Goal: Check status: Check status

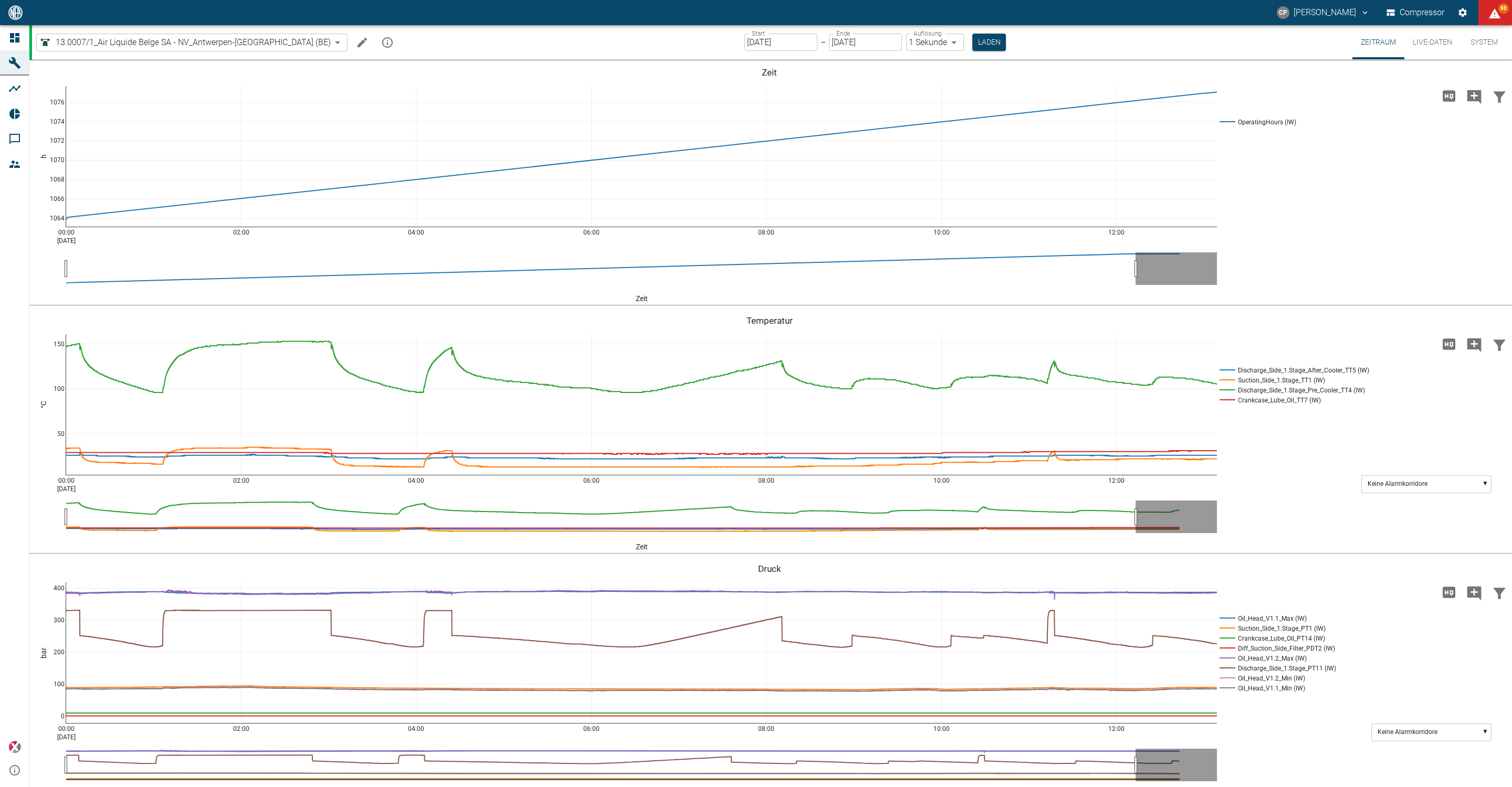
scroll to position [267, 0]
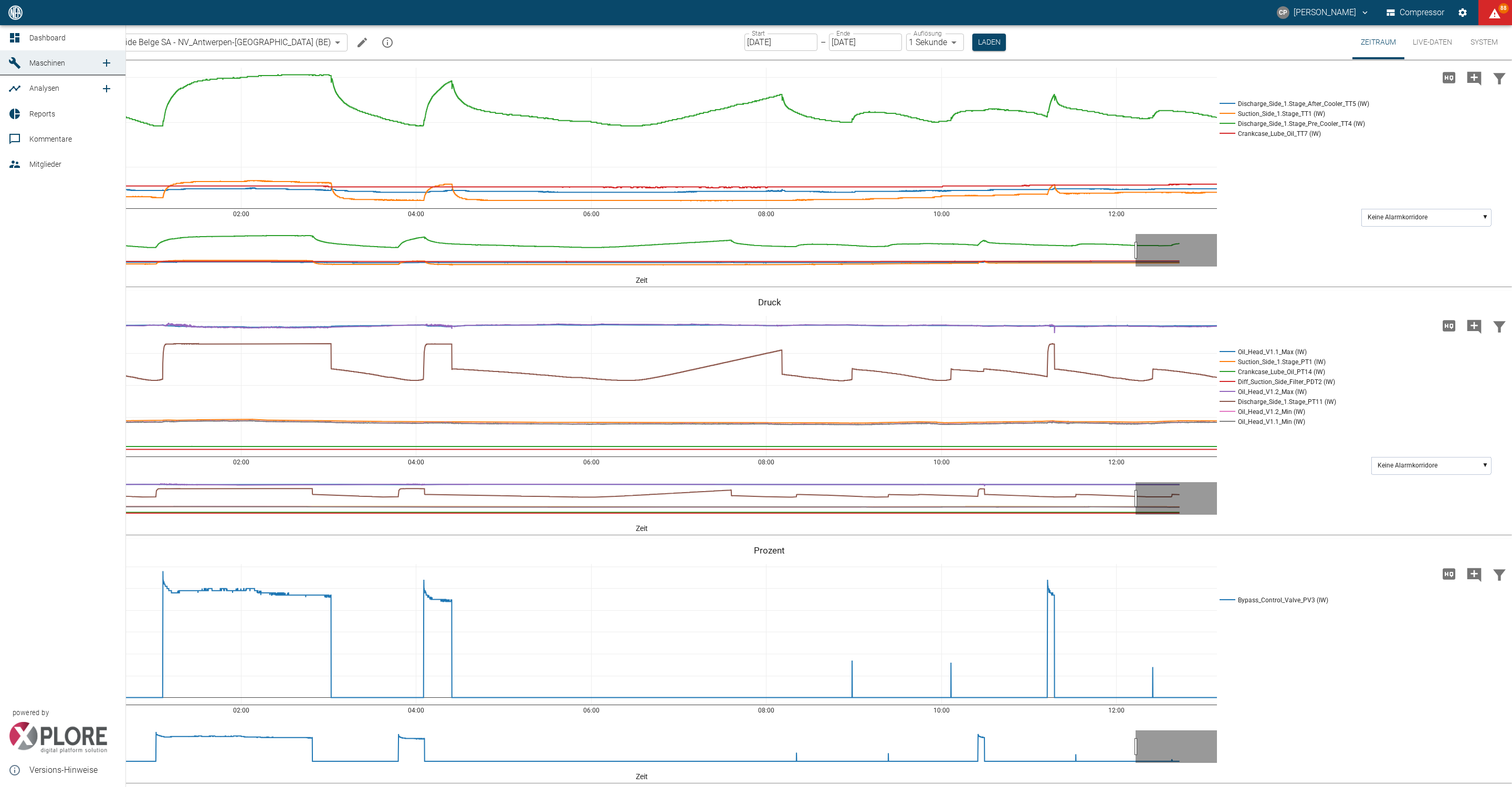
click at [16, 46] on link "Dashboard" at bounding box center [63, 38] width 126 height 25
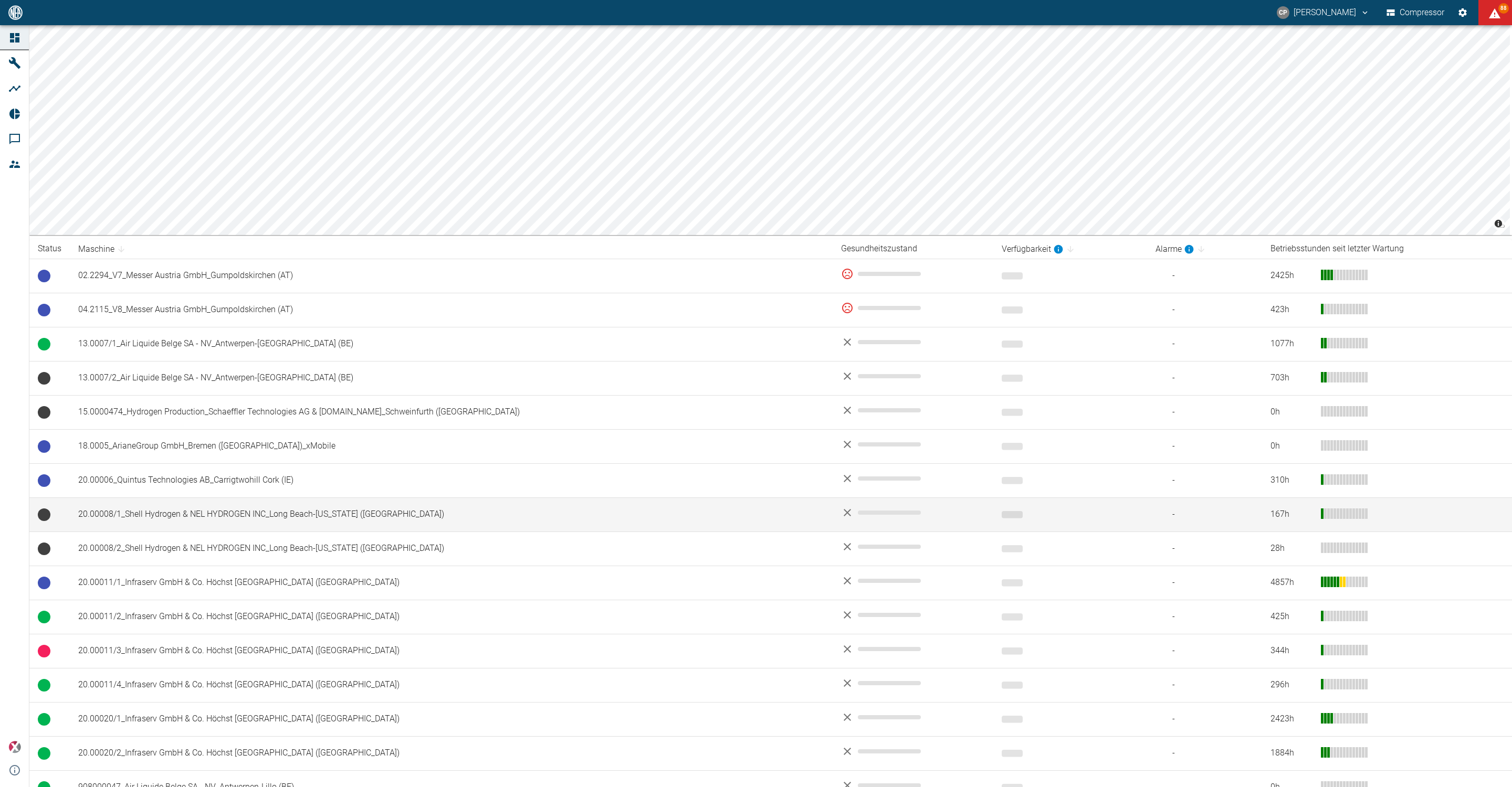
scroll to position [468, 0]
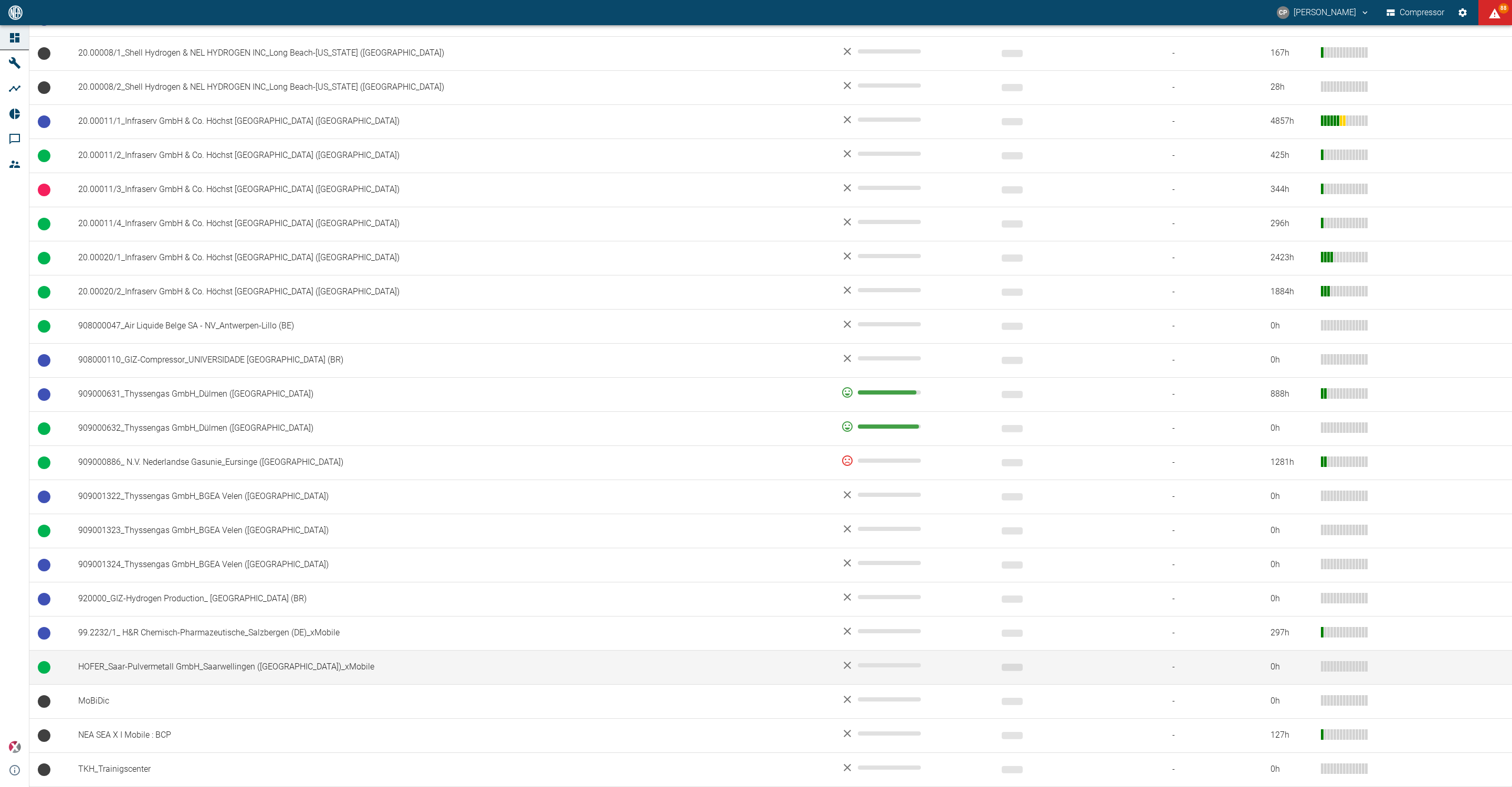
click at [246, 655] on td "HOFER_Saar-Pulvermetall GmbH_Saarwellingen ([GEOGRAPHIC_DATA])_xMobile" at bounding box center [452, 668] width 763 height 34
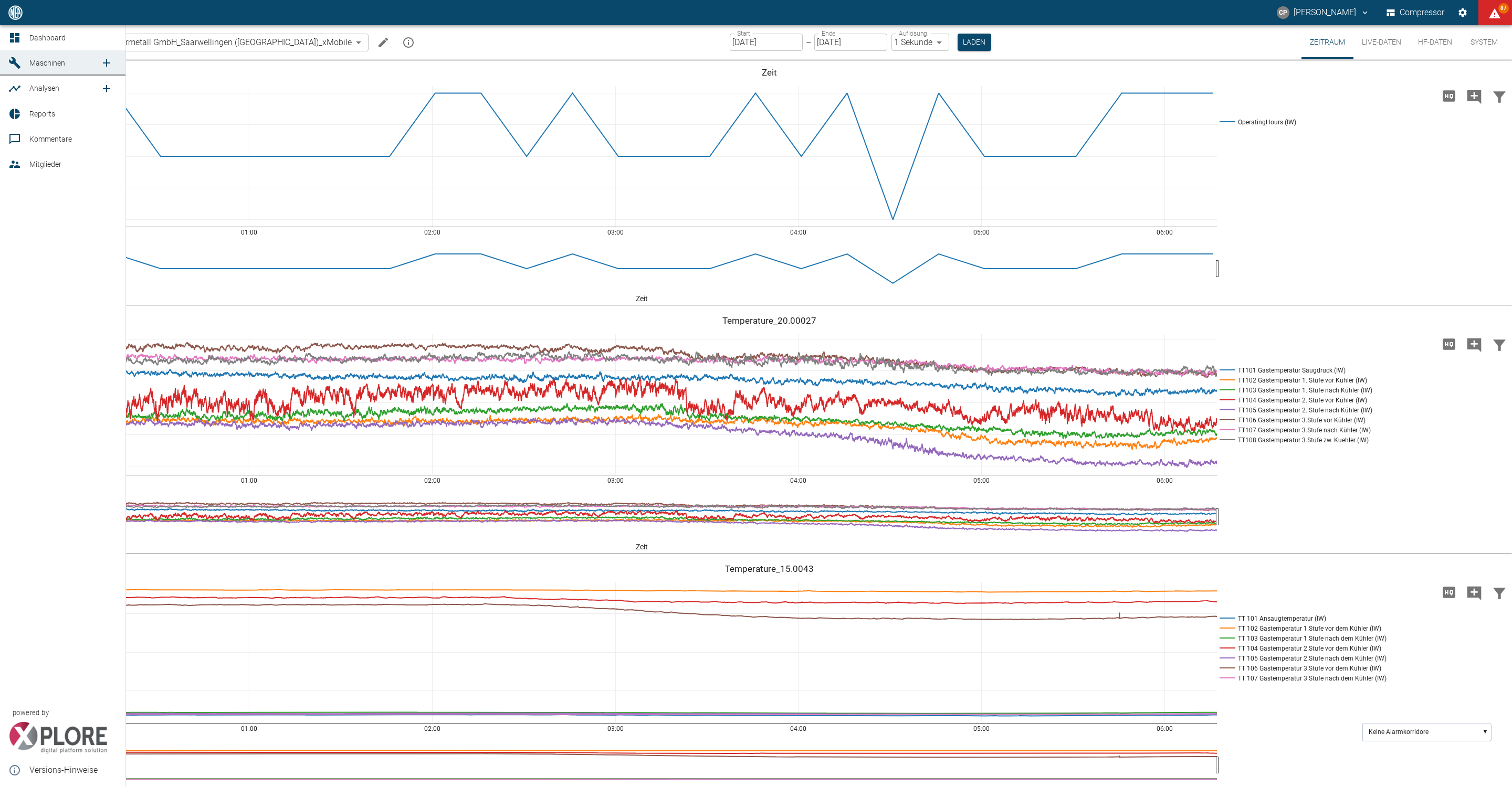
click at [20, 45] on link "Dashboard" at bounding box center [63, 38] width 126 height 25
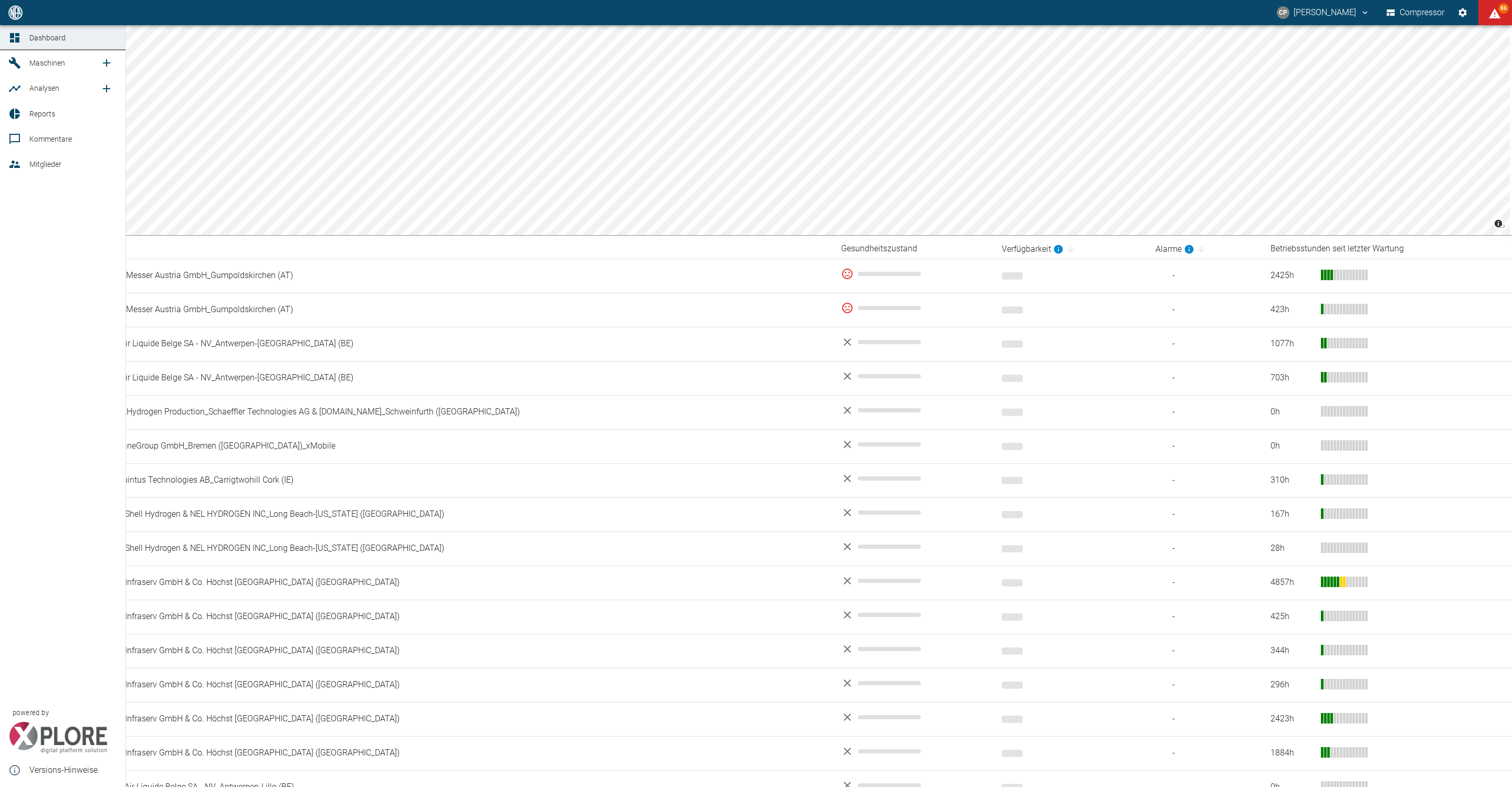
click at [11, 41] on icon at bounding box center [14, 38] width 10 height 10
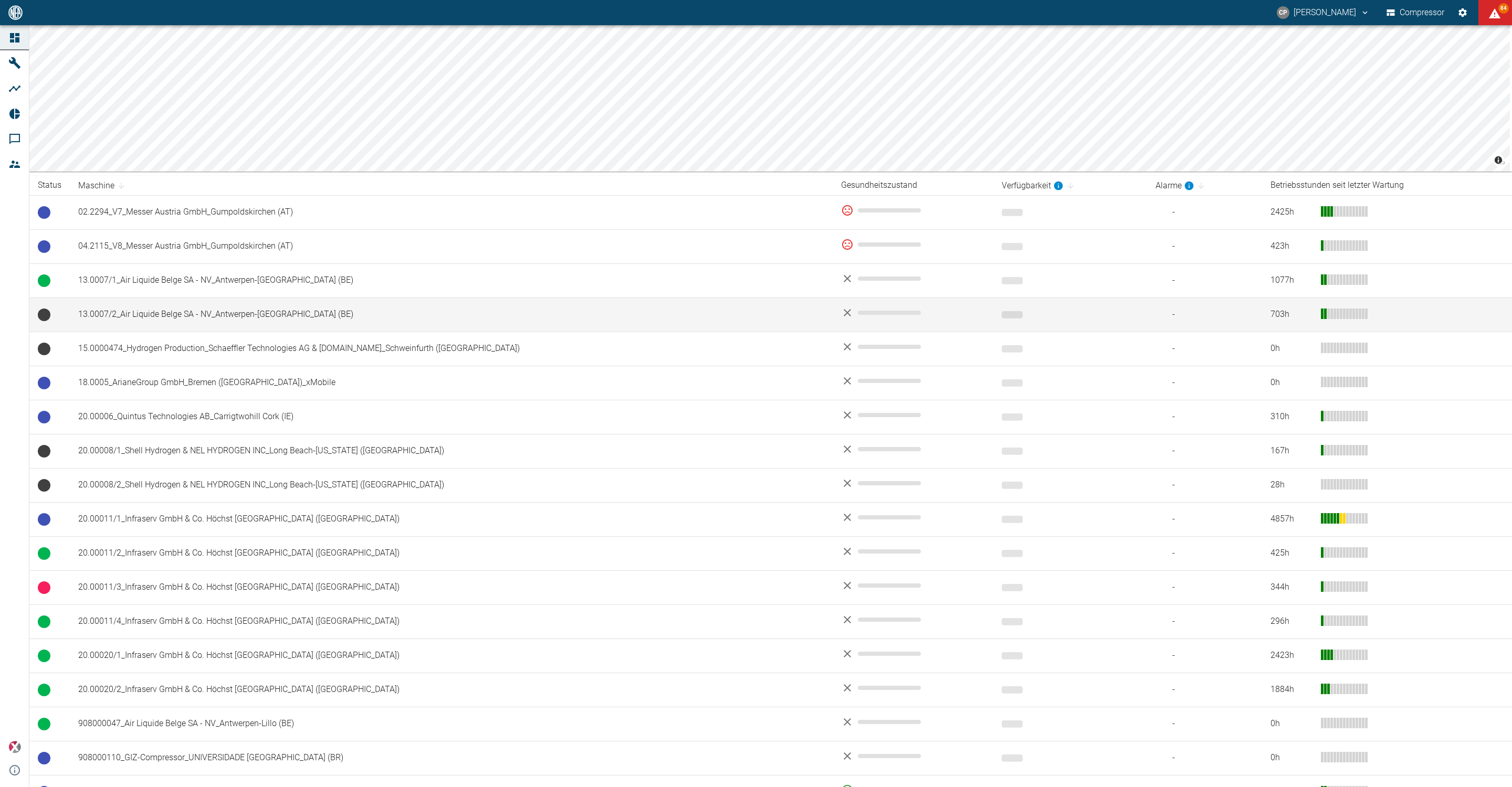
scroll to position [157, 0]
